Goal: Task Accomplishment & Management: Manage account settings

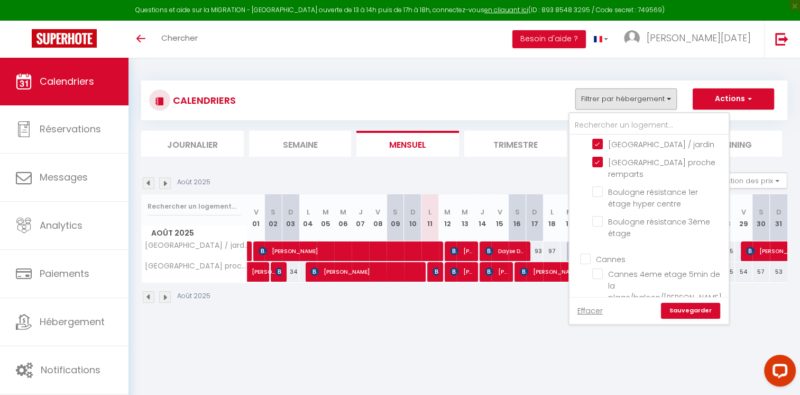
scroll to position [423, 0]
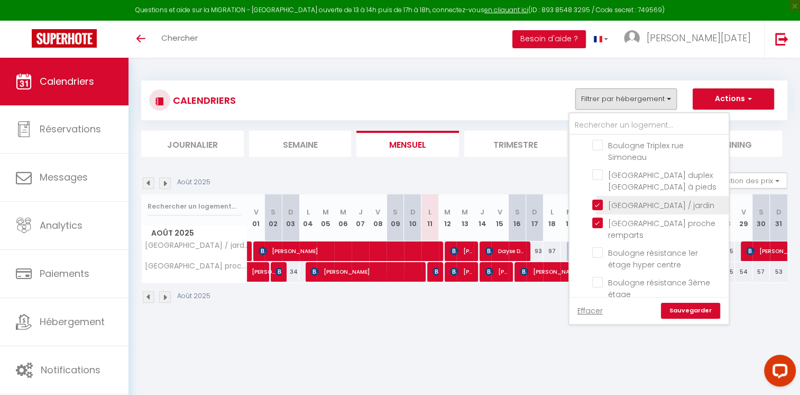
click at [598, 199] on input "[GEOGRAPHIC_DATA] / jardin" at bounding box center [658, 204] width 133 height 11
checkbox input "false"
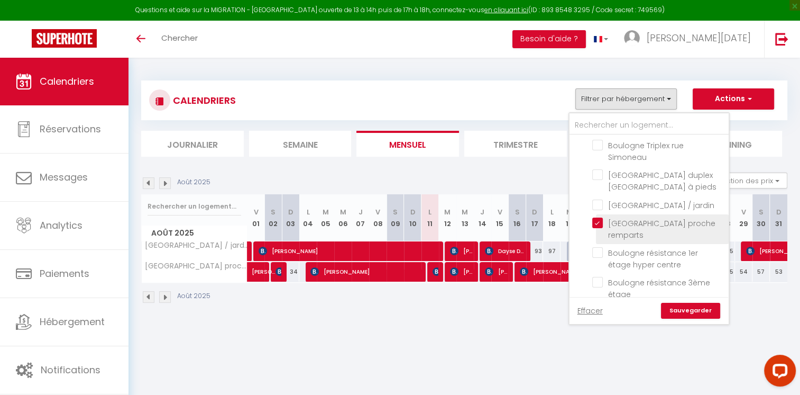
click at [601, 223] on input "[GEOGRAPHIC_DATA] proche remparts" at bounding box center [658, 222] width 133 height 11
checkbox input "false"
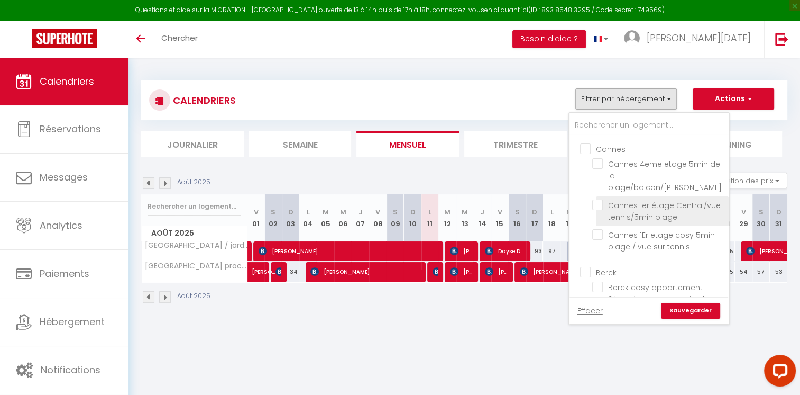
scroll to position [590, 0]
click at [449, 339] on body "Questions et aide sur la MIGRATION - [GEOGRAPHIC_DATA] ouverte de 13 à 14h puis…" at bounding box center [400, 255] width 800 height 395
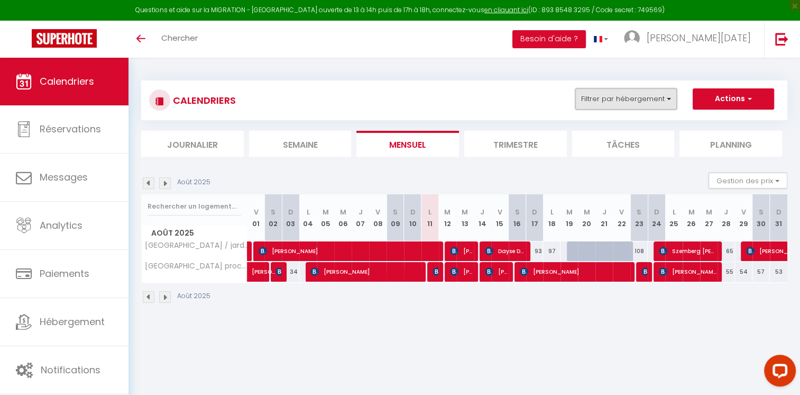
click at [661, 105] on button "Filtrer par hébergement" at bounding box center [627, 98] width 102 height 21
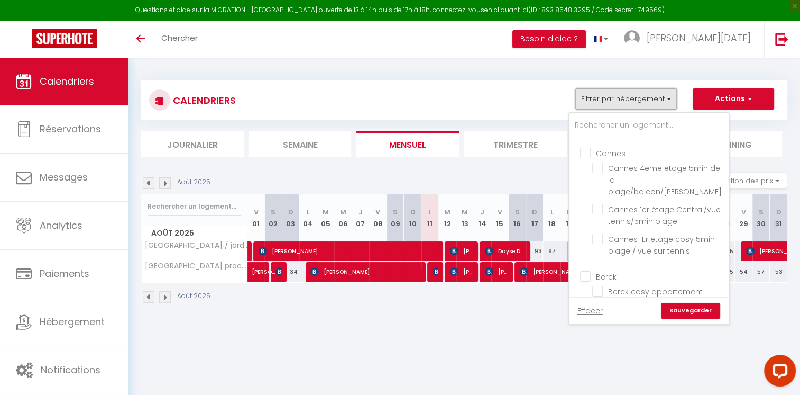
scroll to position [613, 0]
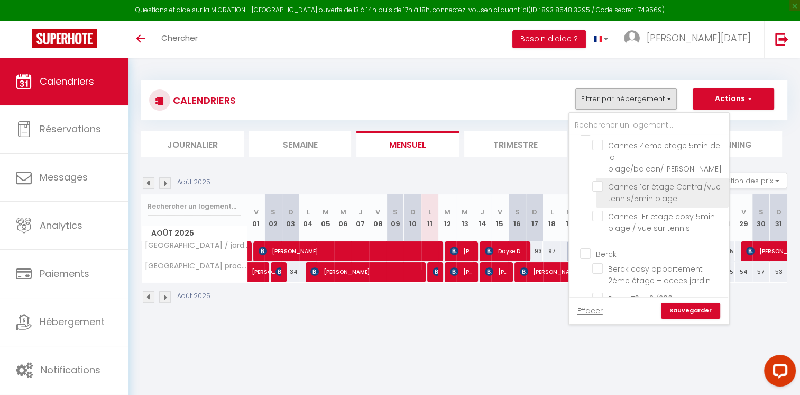
click at [596, 181] on input "Cannes 1er étage Central/vue tennis/5min plage" at bounding box center [658, 186] width 133 height 11
checkbox input "true"
checkbox input "false"
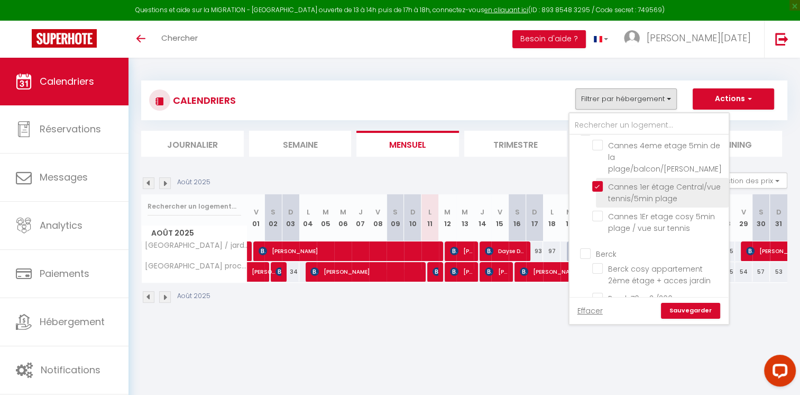
checkbox input "false"
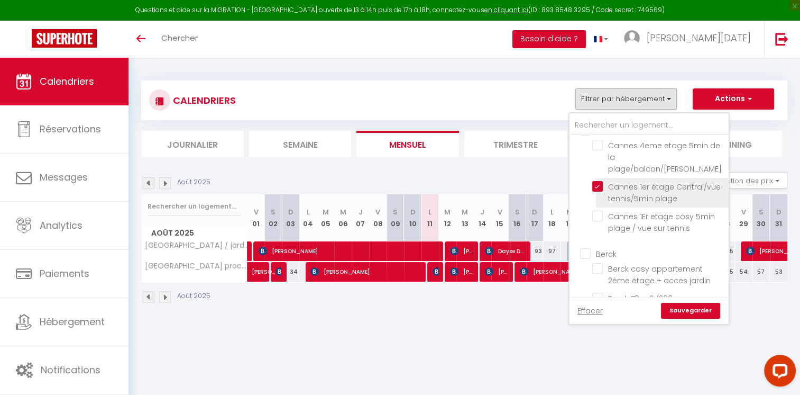
checkbox input "false"
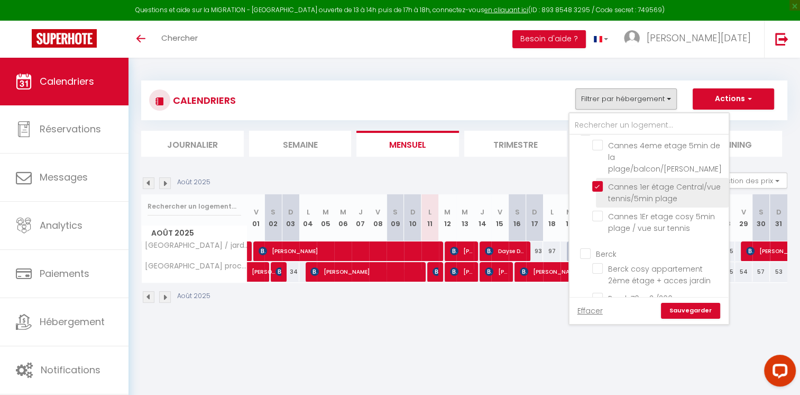
checkbox input "false"
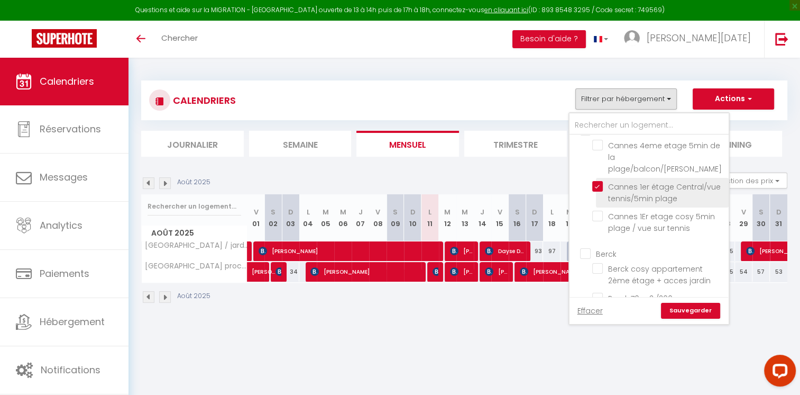
checkbox input "false"
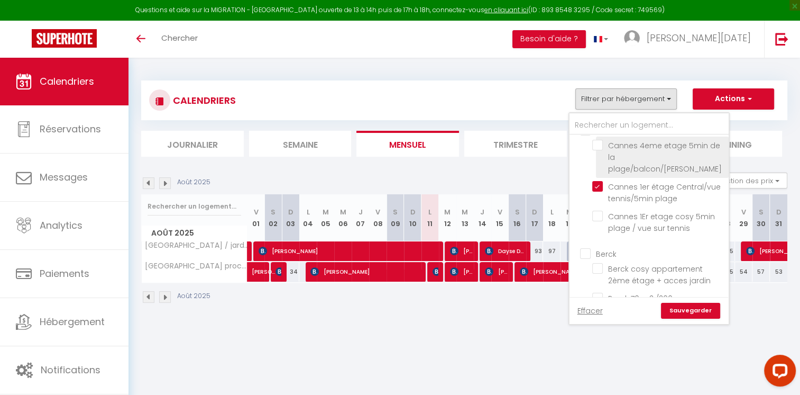
click at [603, 140] on input "Cannes 4eme etage 5min de la plage/balcon/[PERSON_NAME]" at bounding box center [658, 145] width 133 height 11
checkbox input "true"
checkbox input "false"
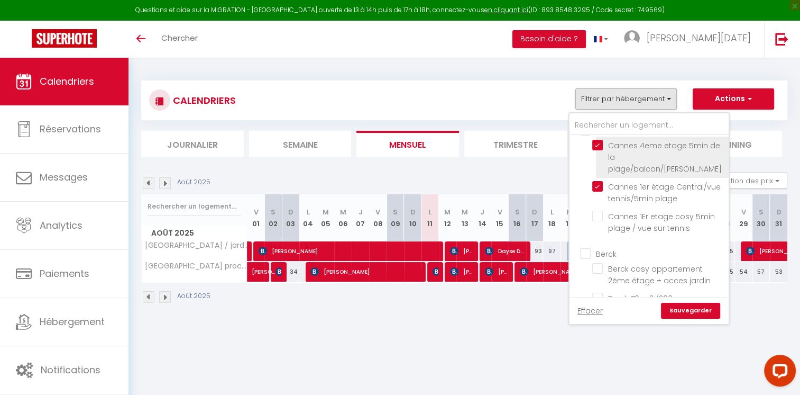
checkbox input "false"
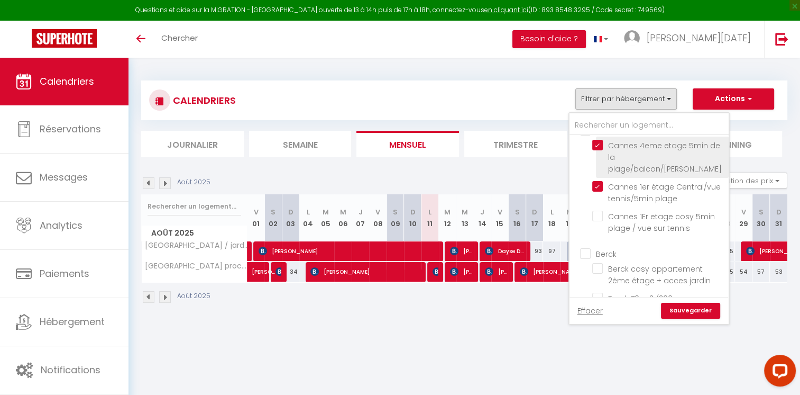
checkbox input "false"
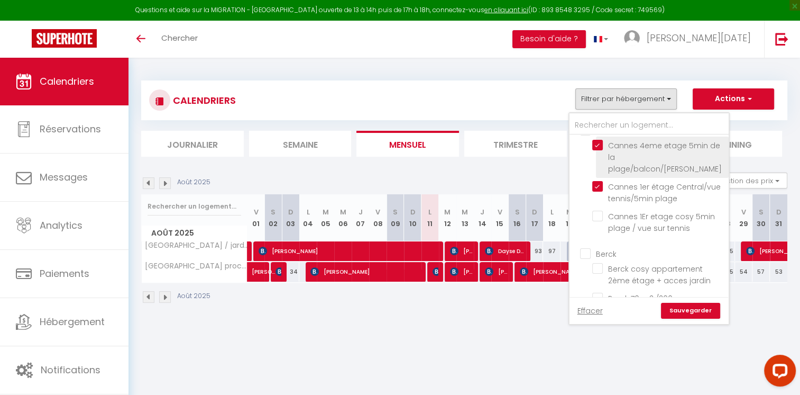
checkbox input "false"
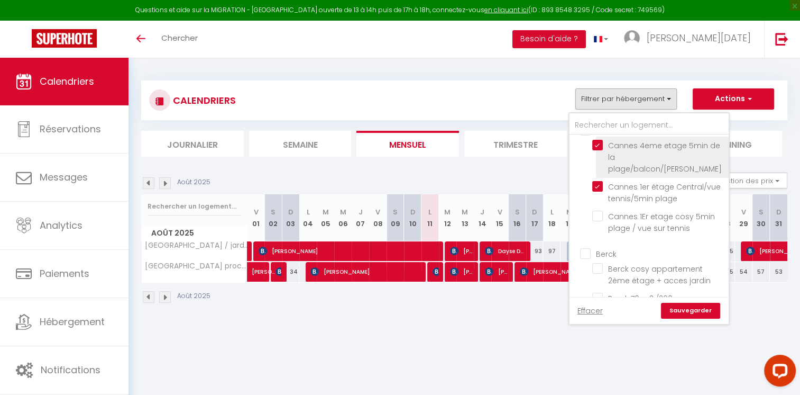
checkbox input "false"
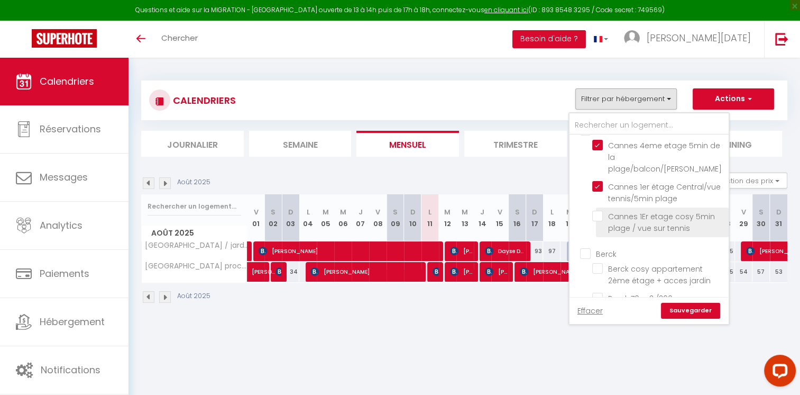
click at [596, 217] on input "Cannes 1Er etage cosy 5min plage / vue sur tennis" at bounding box center [658, 216] width 133 height 11
checkbox input "true"
checkbox input "false"
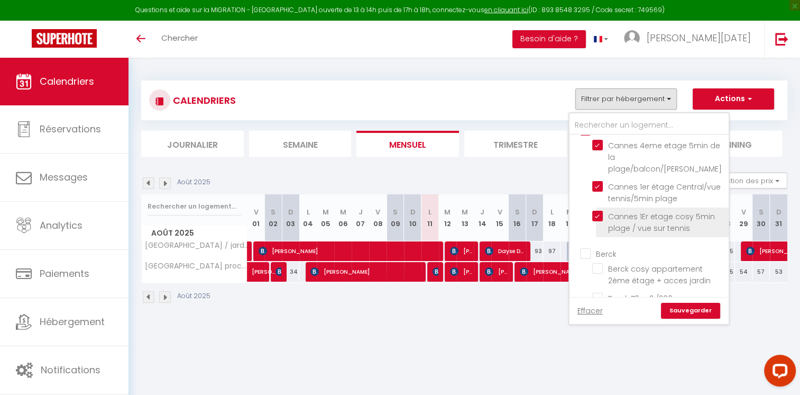
checkbox input "false"
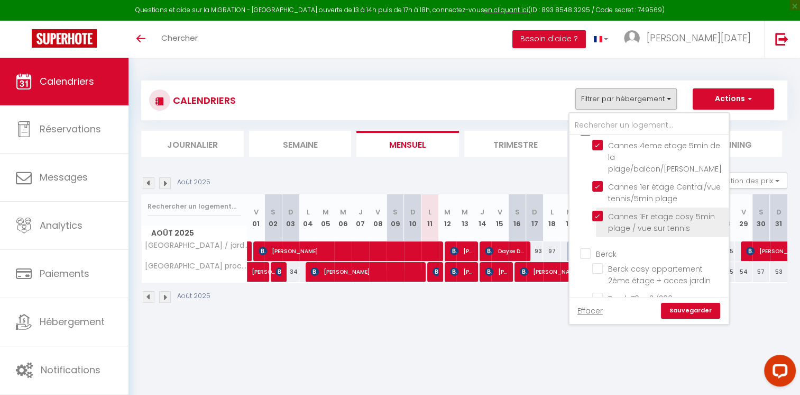
checkbox input "false"
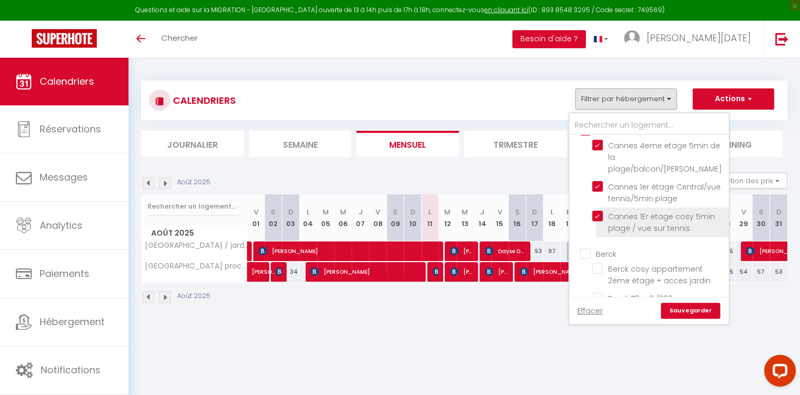
checkbox input "false"
checkbox input "true"
checkbox input "false"
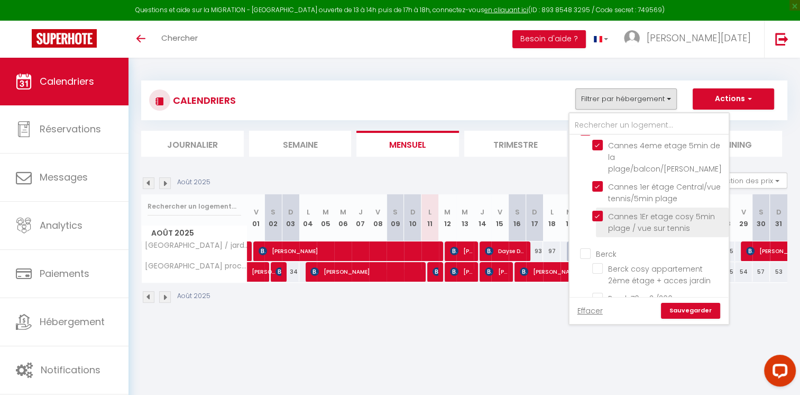
checkbox input "false"
click at [700, 314] on link "Sauvegarder" at bounding box center [690, 311] width 59 height 16
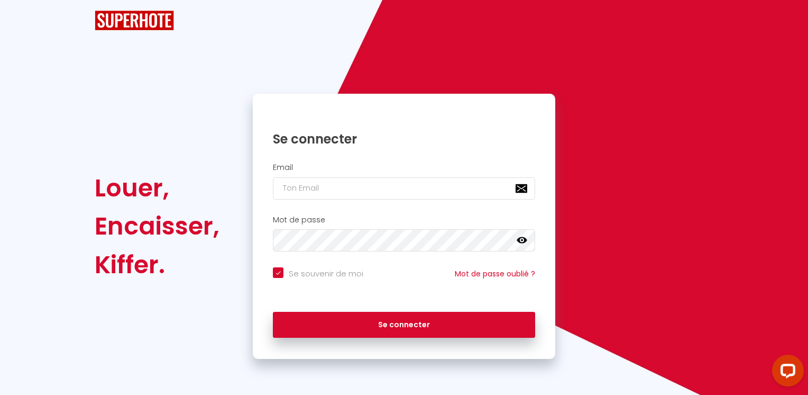
checkbox input "true"
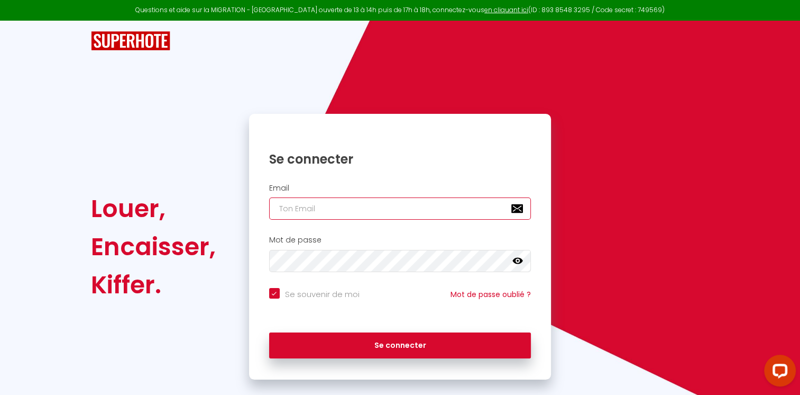
click at [332, 213] on input "email" at bounding box center [400, 208] width 262 height 22
type input "[EMAIL_ADDRESS][DOMAIN_NAME]"
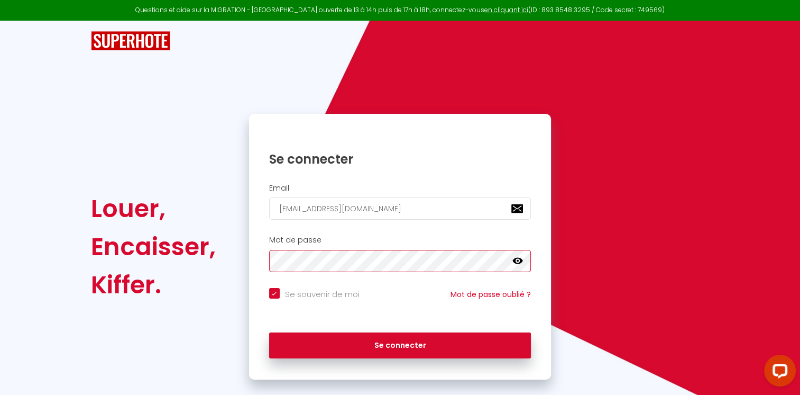
click at [269, 332] on button "Se connecter" at bounding box center [400, 345] width 262 height 26
checkbox input "true"
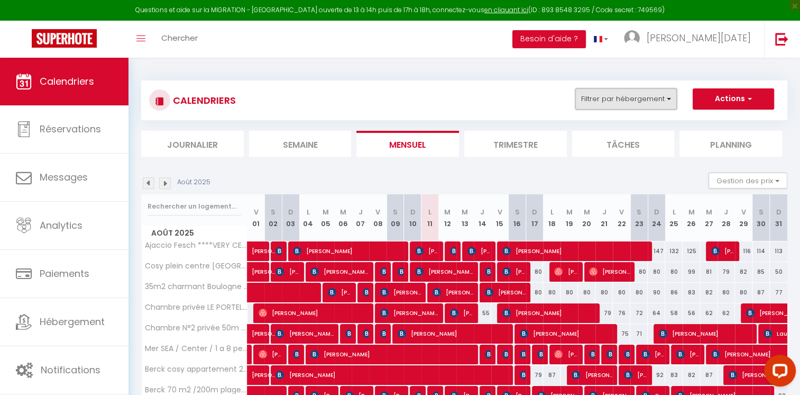
click at [640, 102] on button "Filtrer par hébergement" at bounding box center [627, 98] width 102 height 21
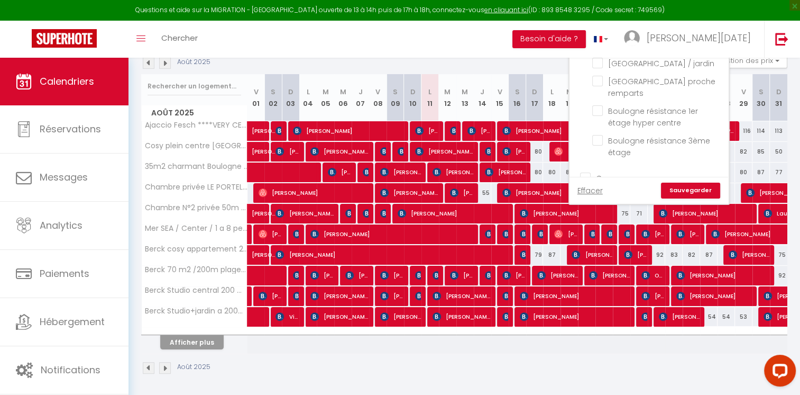
scroll to position [498, 0]
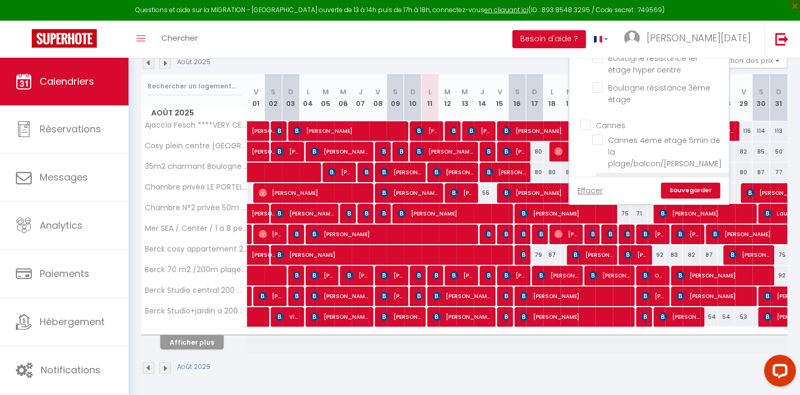
drag, startPoint x: 596, startPoint y: 136, endPoint x: 603, endPoint y: 163, distance: 28.0
click at [596, 136] on input "Cannes 4eme etage 5min de la plage/balcon/[PERSON_NAME]" at bounding box center [658, 139] width 133 height 11
checkbox input "true"
checkbox input "false"
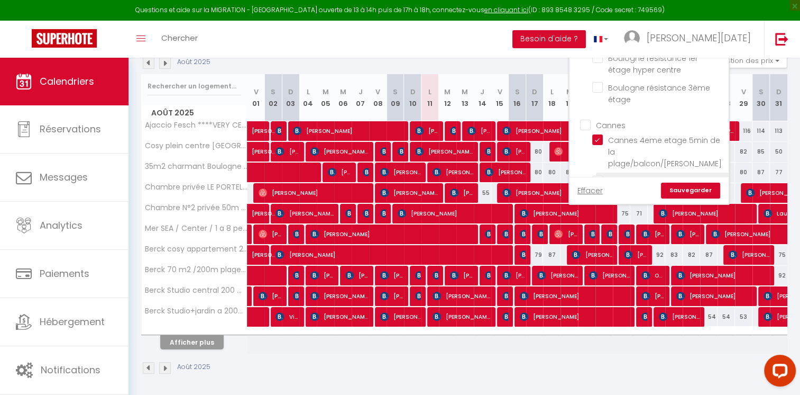
checkbox input "false"
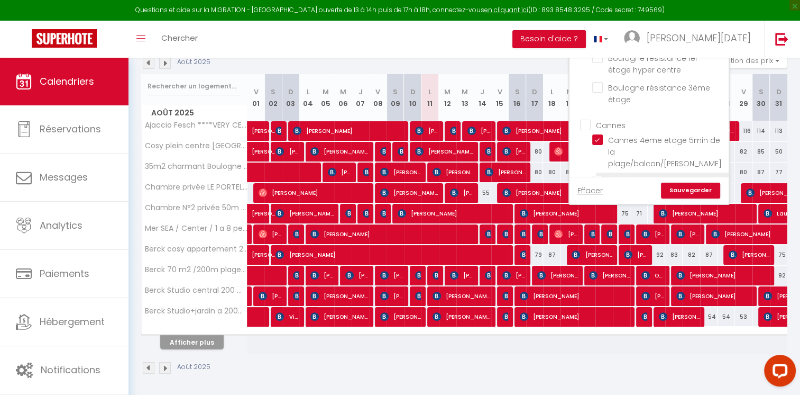
checkbox input "false"
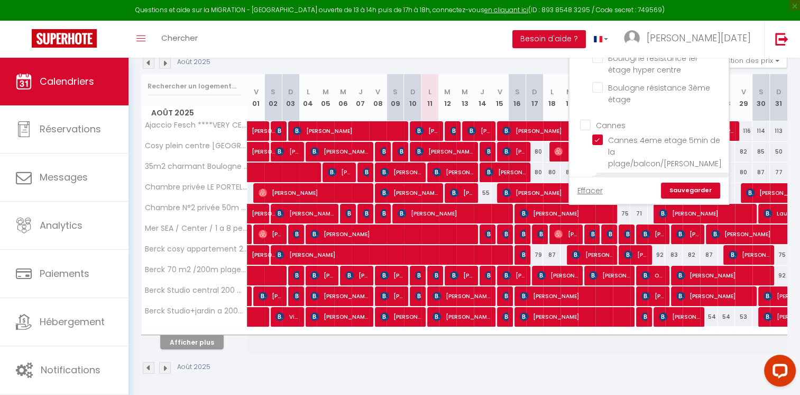
checkbox input "false"
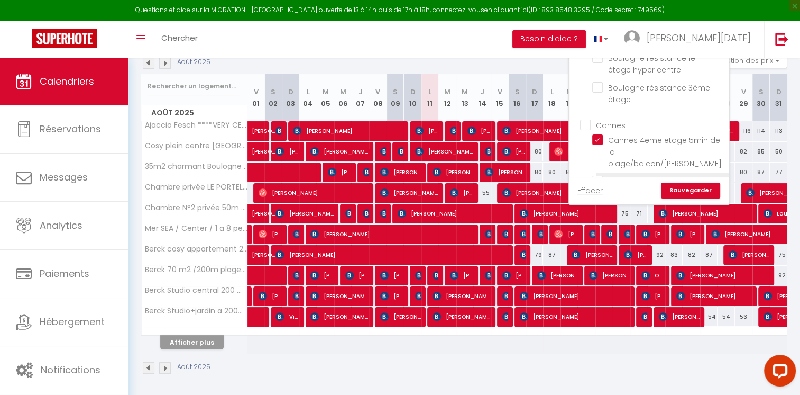
checkbox input "false"
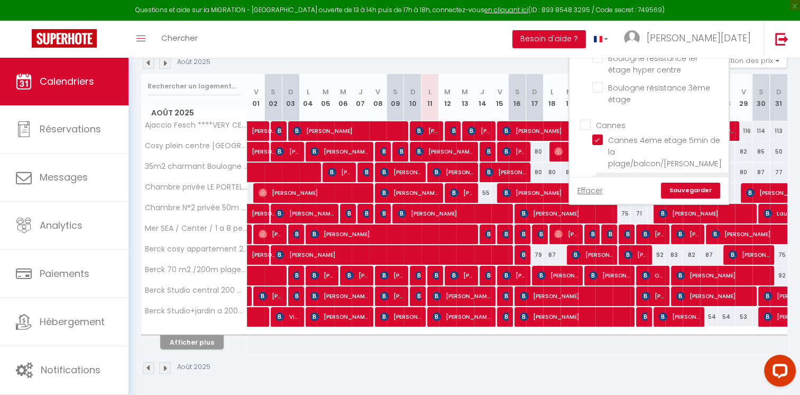
checkbox input "false"
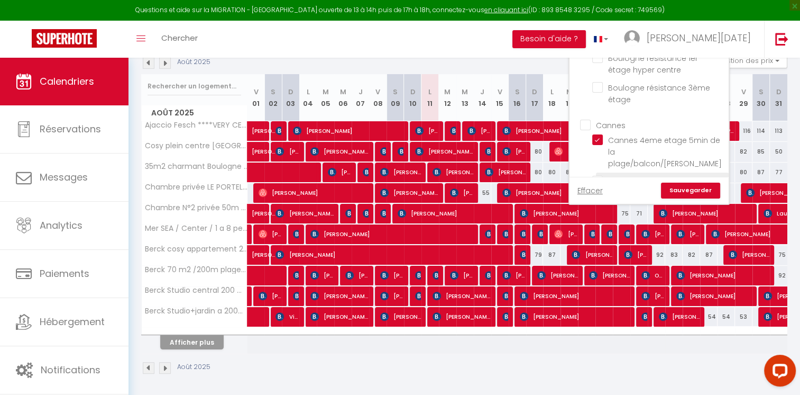
checkbox input "false"
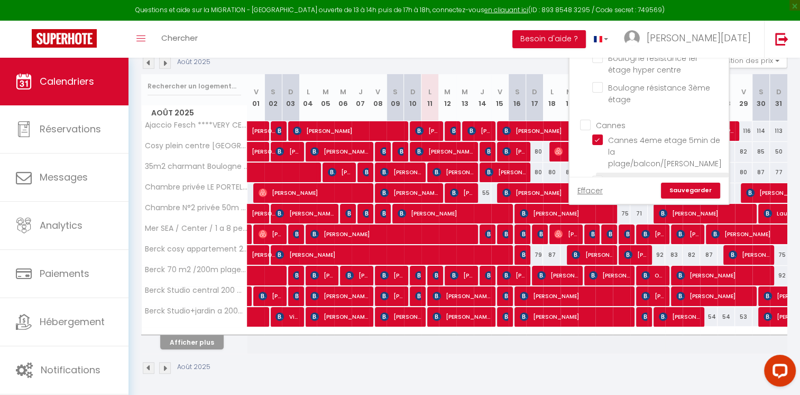
checkbox input "false"
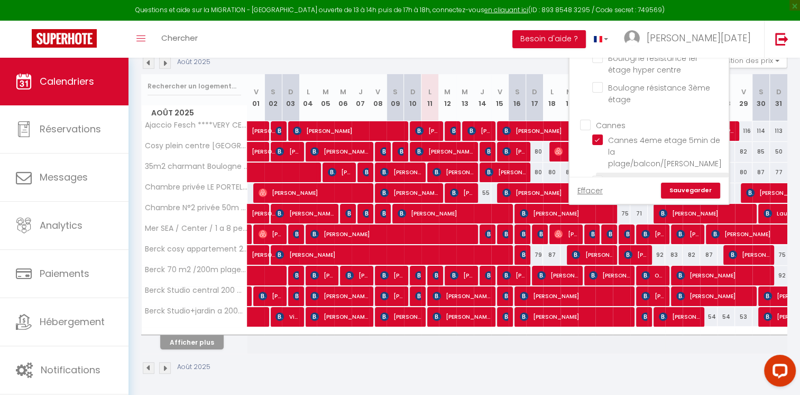
checkbox input "false"
click at [599, 176] on input "Cannes 1er étage Central/vue tennis/5min plage" at bounding box center [658, 181] width 133 height 11
checkbox input "true"
checkbox input "false"
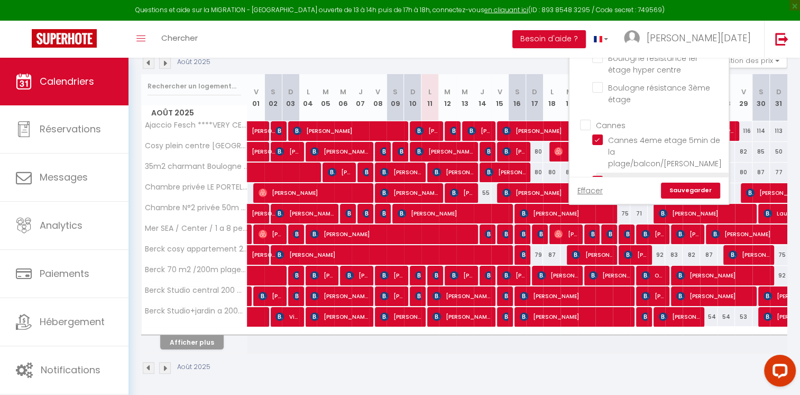
checkbox input "false"
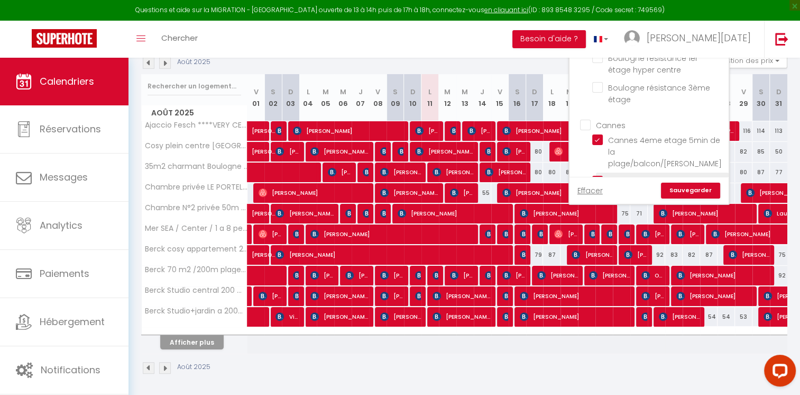
checkbox input "false"
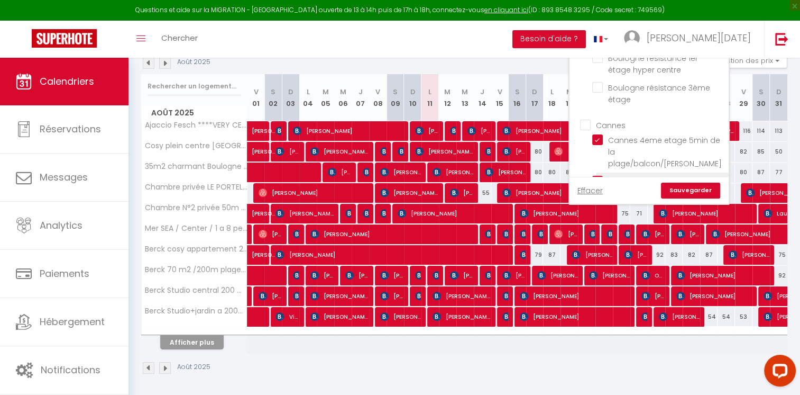
checkbox input "false"
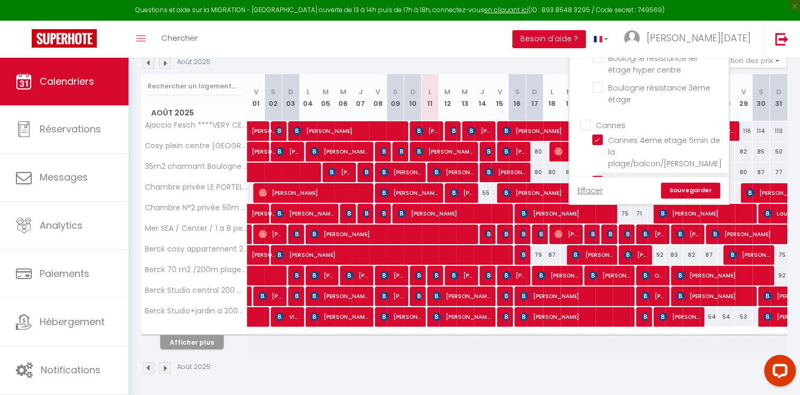
checkbox input "false"
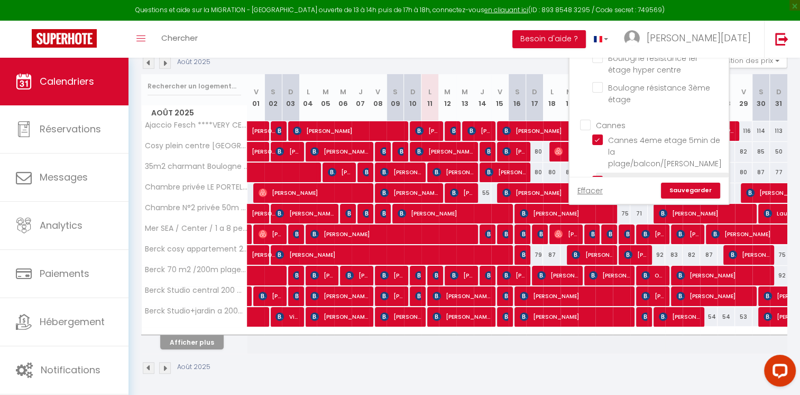
checkbox input "false"
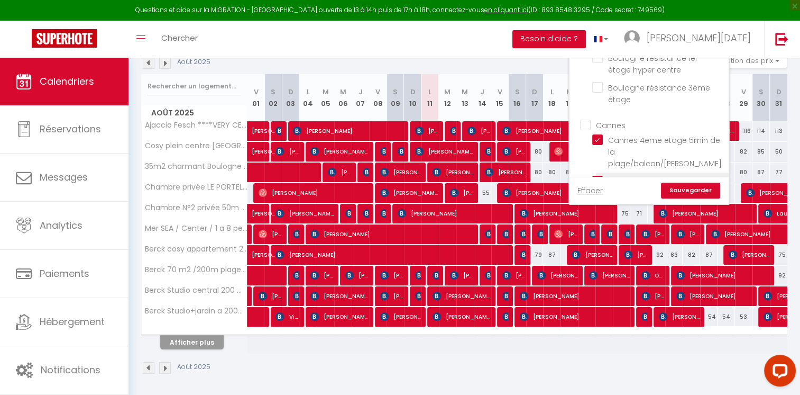
checkbox input "false"
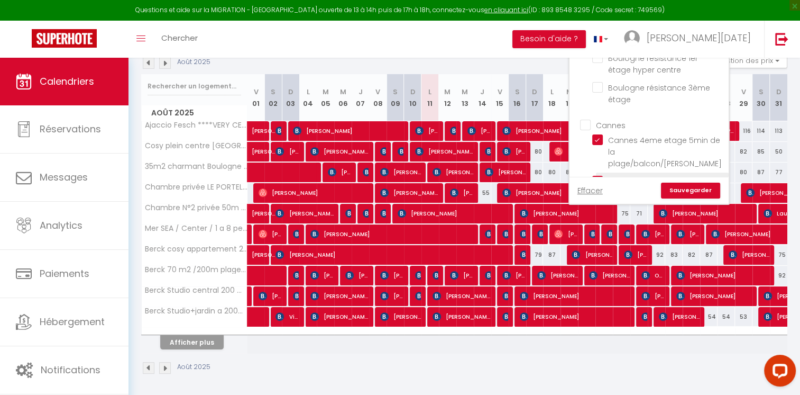
checkbox input "false"
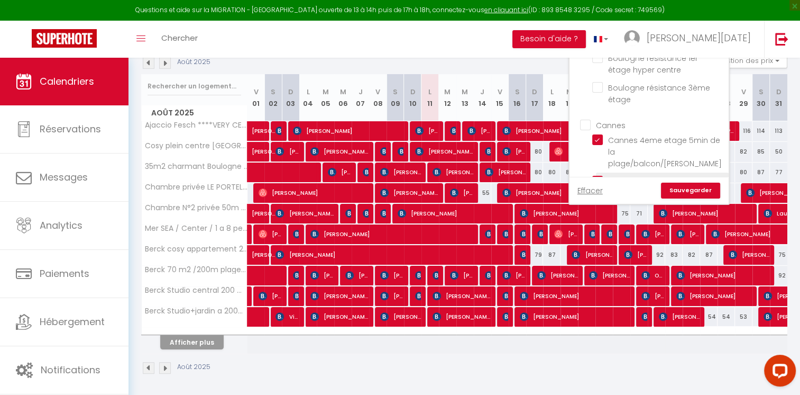
checkbox input "false"
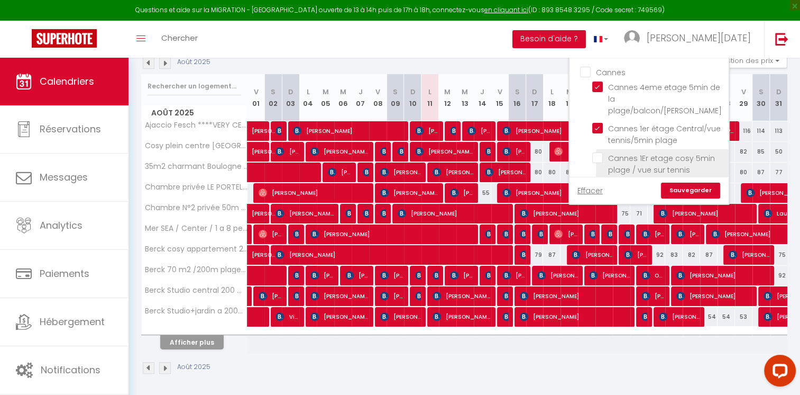
click at [602, 153] on input "Cannes 1Er etage cosy 5min plage / vue sur tennis" at bounding box center [658, 157] width 133 height 11
checkbox input "true"
checkbox input "false"
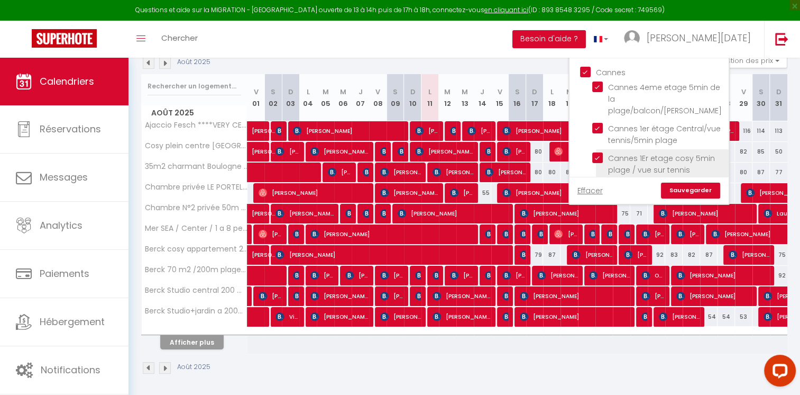
checkbox input "false"
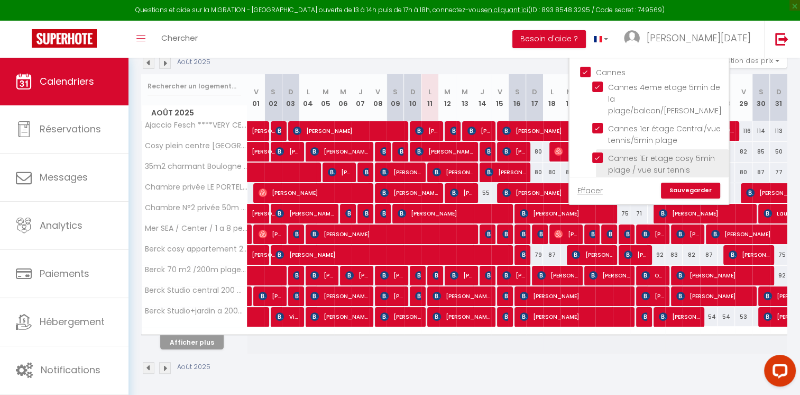
checkbox input "false"
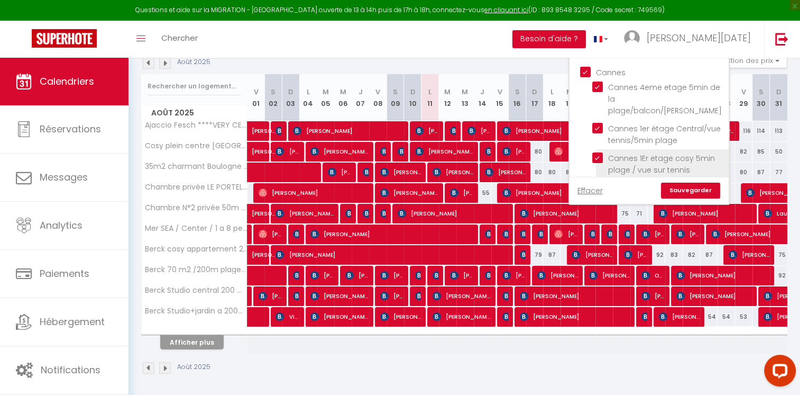
checkbox input "false"
checkbox input "true"
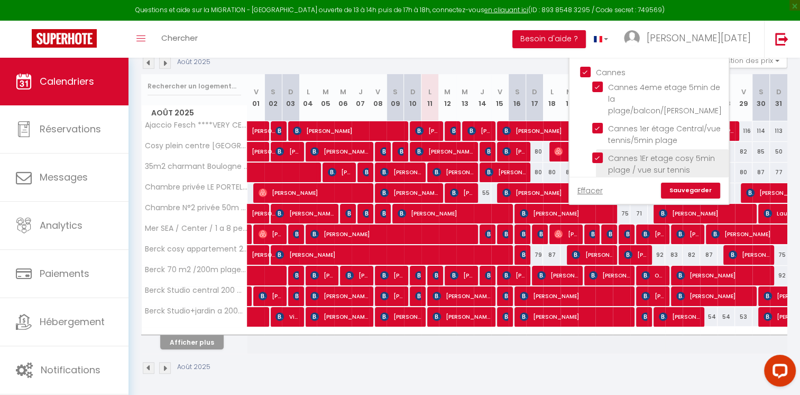
checkbox input "false"
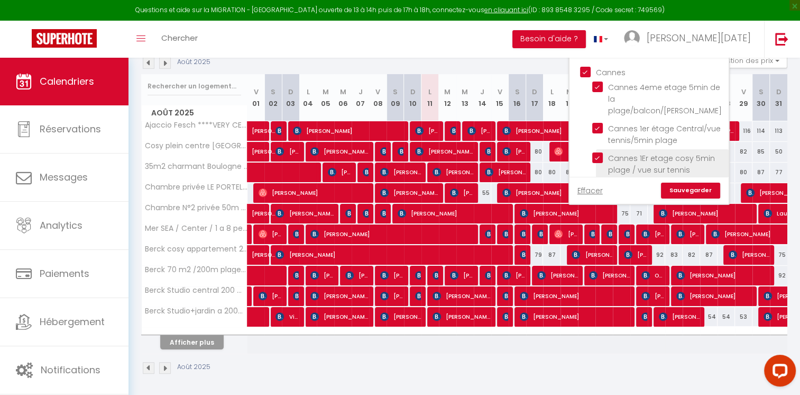
checkbox input "false"
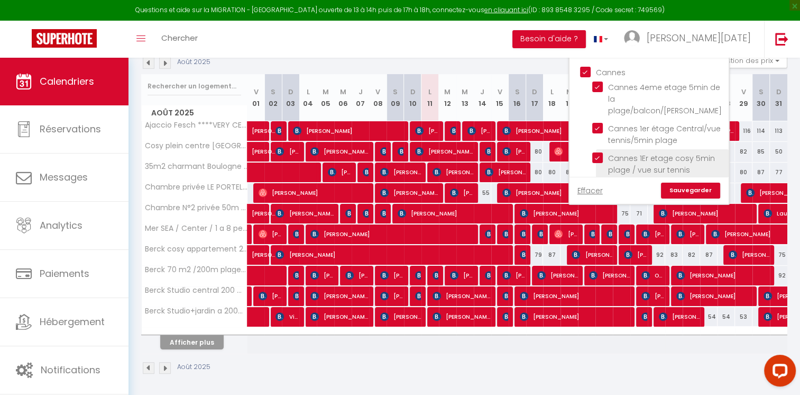
checkbox input "false"
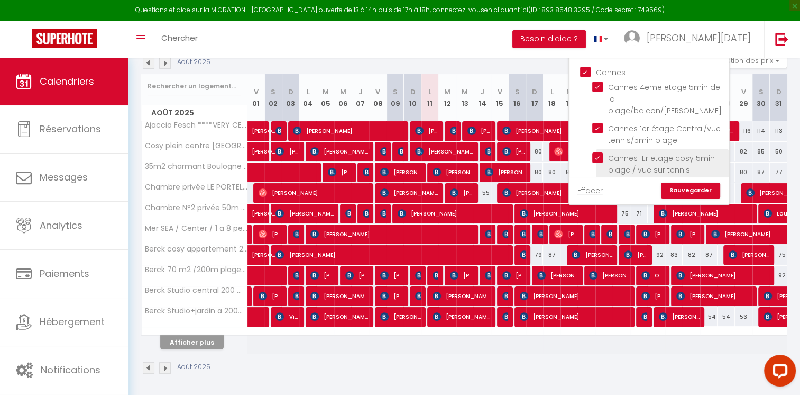
checkbox input "false"
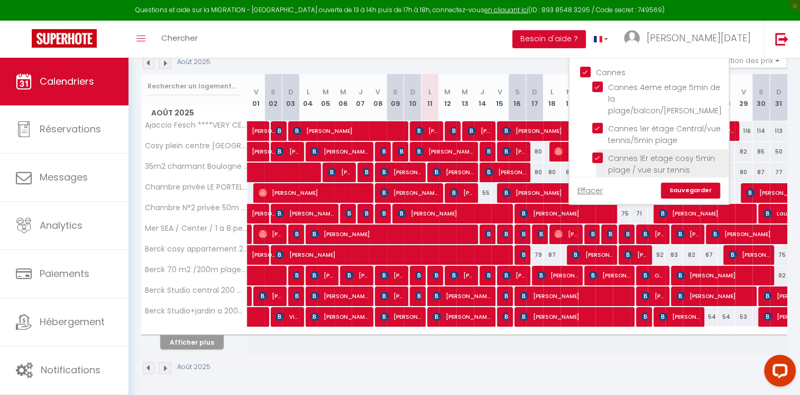
scroll to position [604, 0]
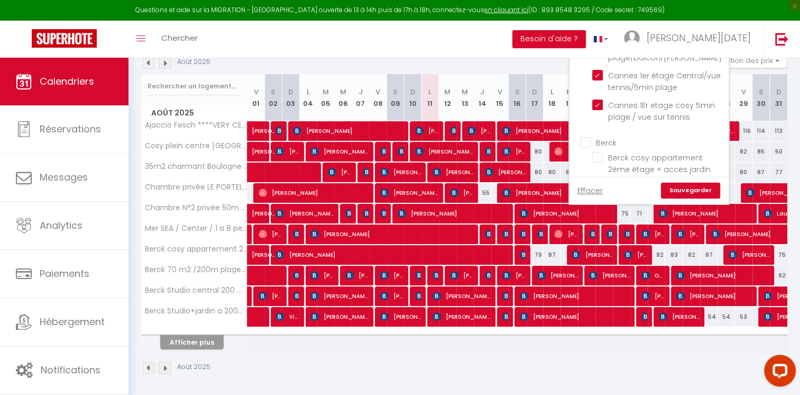
click at [687, 187] on link "Sauvegarder" at bounding box center [690, 191] width 59 height 16
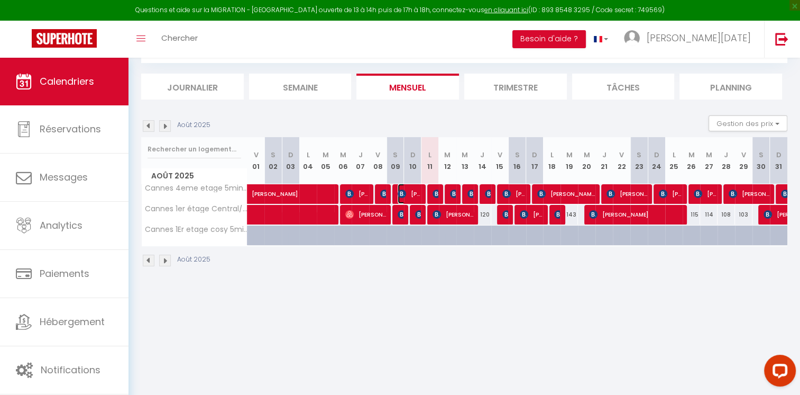
click at [419, 199] on span "[PERSON_NAME]" at bounding box center [409, 194] width 23 height 20
select select "OK"
select select "KO"
select select "0"
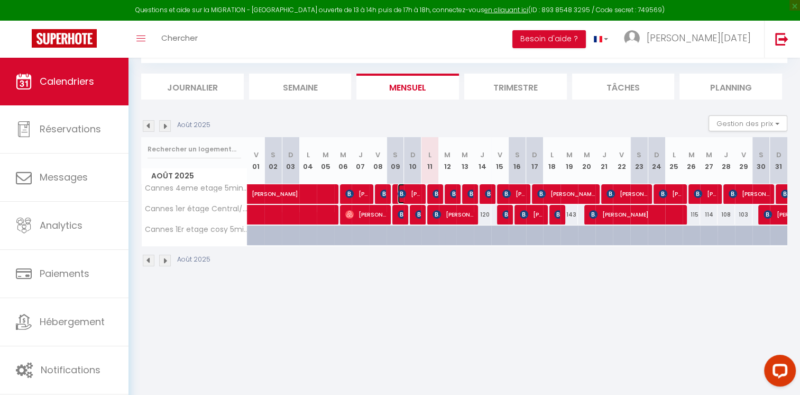
select select "1"
select select
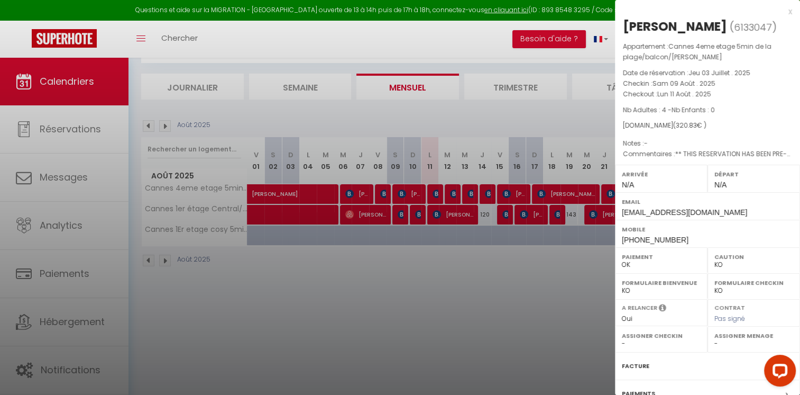
click at [450, 314] on div at bounding box center [400, 197] width 800 height 395
